Goal: Transaction & Acquisition: Purchase product/service

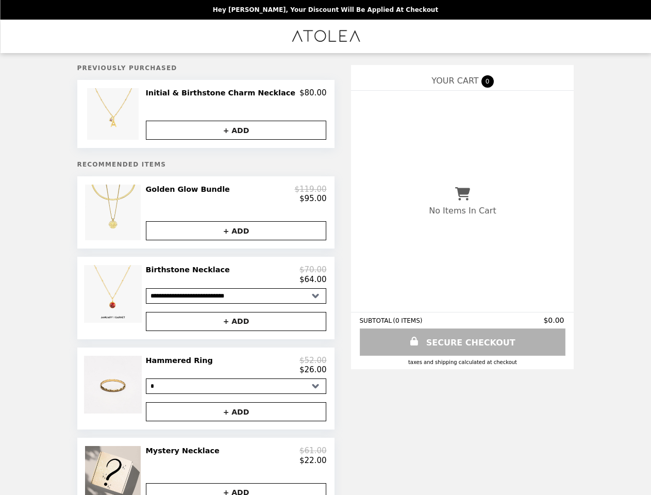
select select "*"
click at [132, 115] on img at bounding box center [114, 114] width 54 height 52
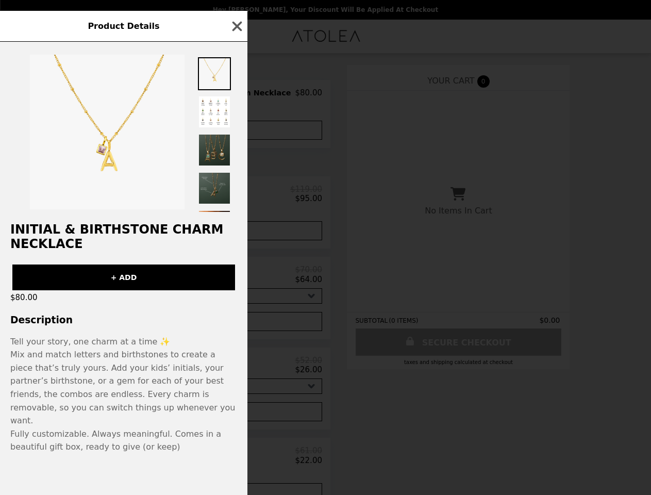
click at [236, 131] on div "Product Details Initial & Birthstone Charm Necklace + ADD $80.00 Description Te…" at bounding box center [325, 247] width 651 height 495
click at [132, 212] on div at bounding box center [123, 127] width 247 height 170
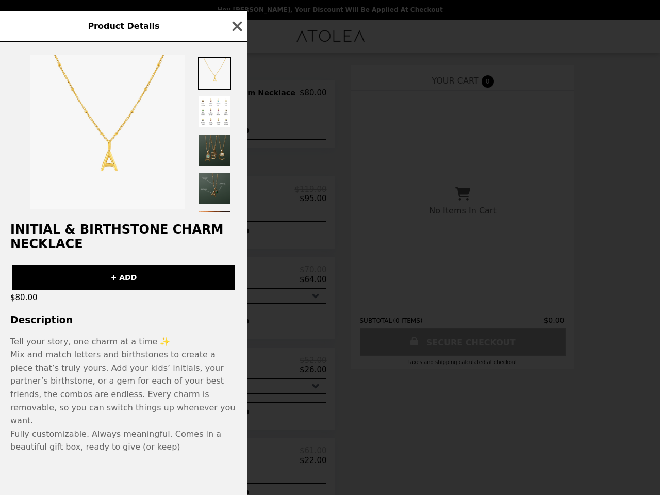
click at [236, 197] on div at bounding box center [123, 127] width 247 height 170
click at [236, 236] on div "Product Details Initial & Birthstone Charm Necklace + ADD $80.00 Description Te…" at bounding box center [330, 247] width 660 height 495
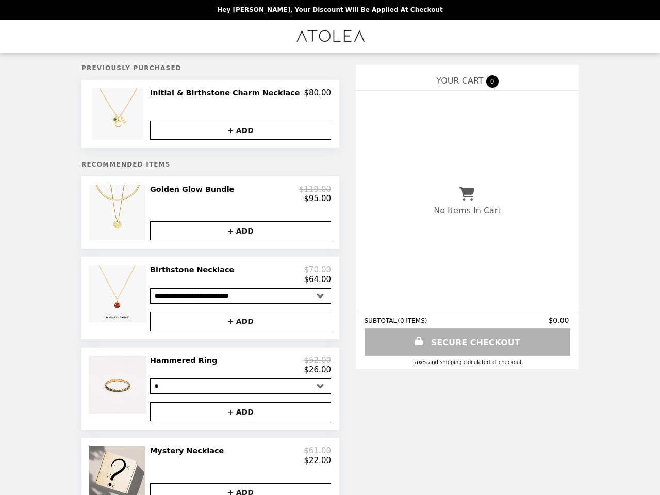
click at [132, 304] on img at bounding box center [119, 294] width 60 height 58
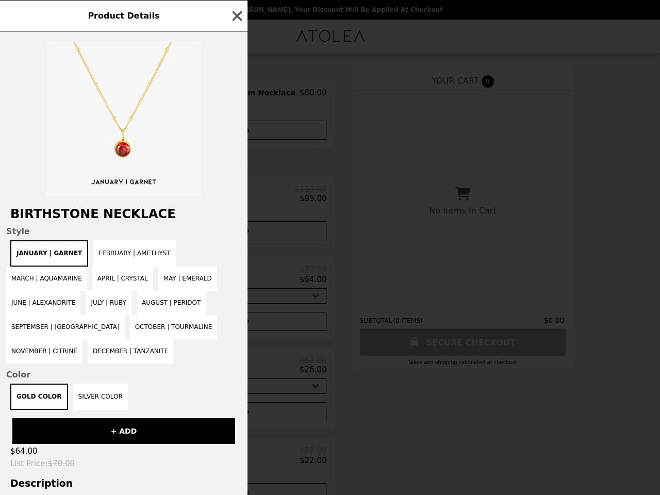
click at [236, 280] on div "Product Details Birthstone Necklace Style January | Garnet February | Amethyst …" at bounding box center [330, 247] width 660 height 495
click at [236, 328] on div "January | Garnet February | Amethyst March | Aquamarine April | Crystal May | E…" at bounding box center [123, 301] width 235 height 123
click at [132, 396] on div "Gold Color Silver Color" at bounding box center [123, 396] width 235 height 26
